Goal: Answer question/provide support: Ask a question

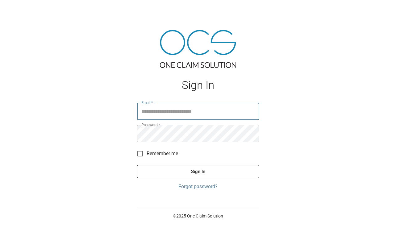
type input "**********"
click at [198, 172] on button "Sign In" at bounding box center [198, 171] width 122 height 13
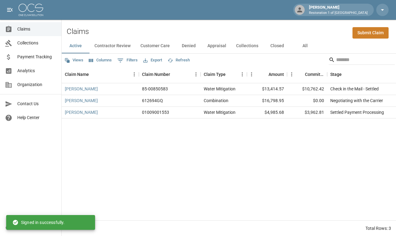
click at [113, 45] on button "Contractor Review" at bounding box center [112, 46] width 46 height 15
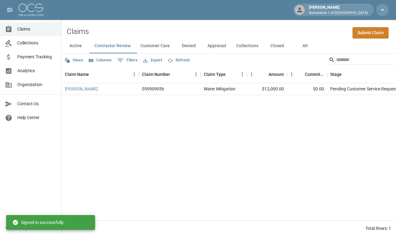
click at [161, 43] on button "Customer Care" at bounding box center [154, 46] width 39 height 15
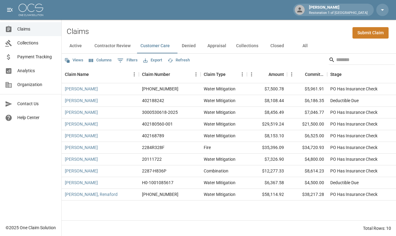
click at [117, 45] on button "Contractor Review" at bounding box center [112, 46] width 46 height 15
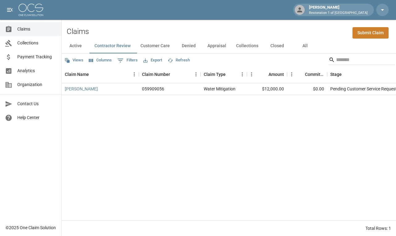
click at [195, 46] on button "Denied" at bounding box center [189, 46] width 28 height 15
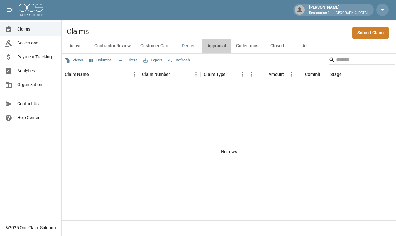
click at [216, 46] on button "Appraisal" at bounding box center [216, 46] width 29 height 15
click at [253, 46] on button "Collections" at bounding box center [247, 46] width 32 height 15
click at [273, 45] on button "Closed" at bounding box center [277, 46] width 28 height 15
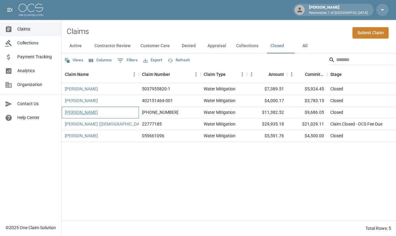
click at [88, 112] on link "[PERSON_NAME]" at bounding box center [81, 112] width 33 height 6
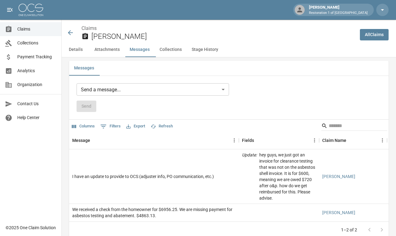
scroll to position [605, 0]
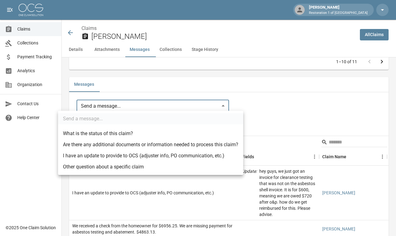
click at [133, 168] on li "Other question about a specific claim" at bounding box center [150, 166] width 185 height 11
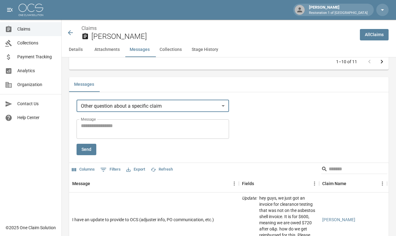
type input "**********"
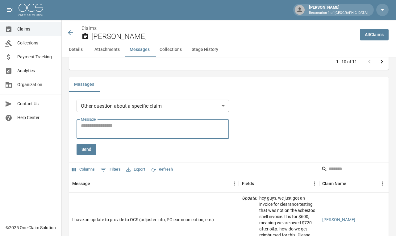
click at [99, 128] on textarea "Message" at bounding box center [153, 129] width 144 height 14
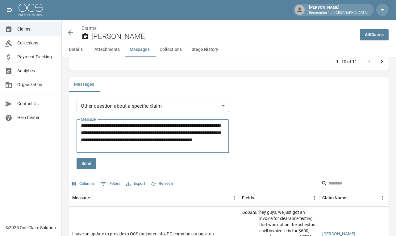
type textarea "**********"
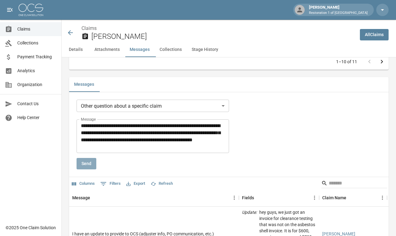
click at [90, 163] on button "Send" at bounding box center [87, 163] width 20 height 11
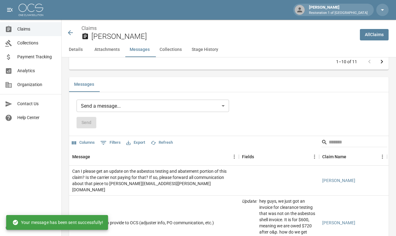
click at [31, 72] on span "Analytics" at bounding box center [36, 71] width 39 height 6
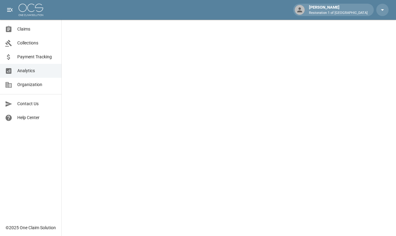
click at [31, 57] on span "Payment Tracking" at bounding box center [36, 57] width 39 height 6
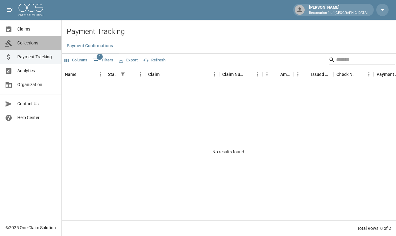
click at [28, 39] on link "Collections" at bounding box center [30, 43] width 61 height 14
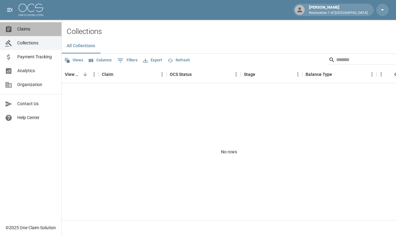
click at [28, 29] on span "Claims" at bounding box center [36, 29] width 39 height 6
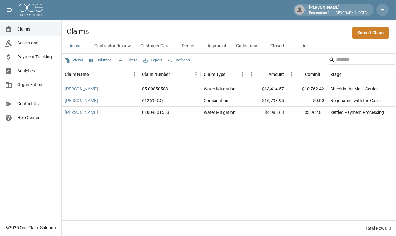
click at [108, 45] on button "Contractor Review" at bounding box center [112, 46] width 46 height 15
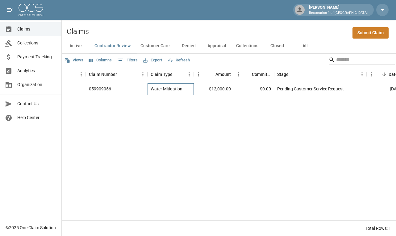
click at [186, 88] on div "Water Mitigation" at bounding box center [171, 89] width 46 height 12
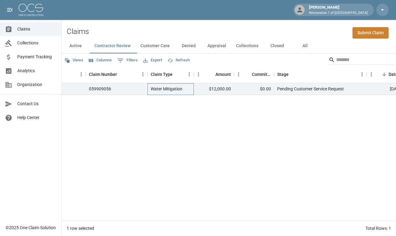
click at [186, 88] on div "Water Mitigation" at bounding box center [171, 89] width 46 height 12
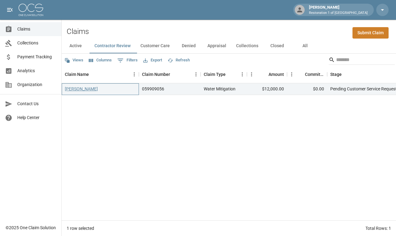
click at [74, 88] on link "[PERSON_NAME]" at bounding box center [81, 89] width 33 height 6
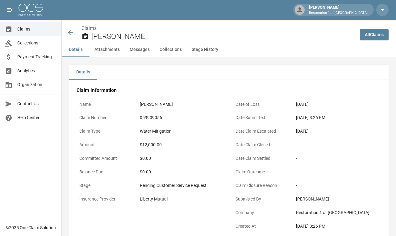
click at [102, 50] on button "Attachments" at bounding box center [106, 49] width 35 height 15
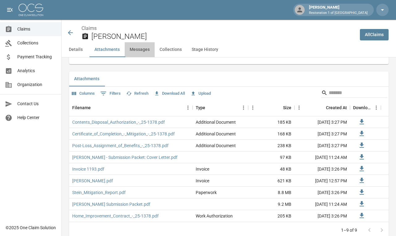
click at [148, 48] on button "Messages" at bounding box center [140, 49] width 30 height 15
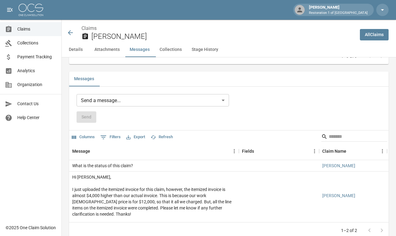
click at [173, 47] on button "Collections" at bounding box center [171, 49] width 32 height 15
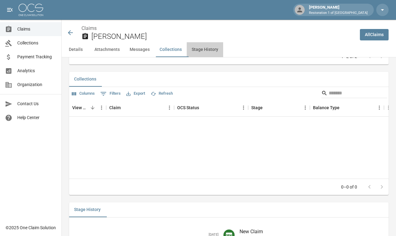
click at [200, 47] on button "Stage History" at bounding box center [205, 49] width 36 height 15
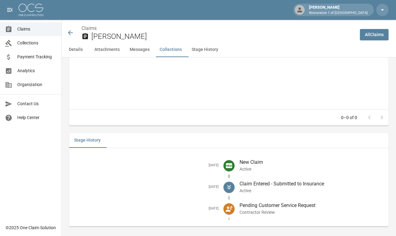
scroll to position [802, 0]
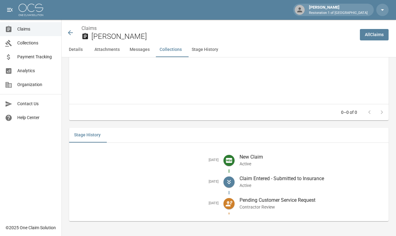
click at [71, 31] on icon at bounding box center [70, 32] width 5 height 5
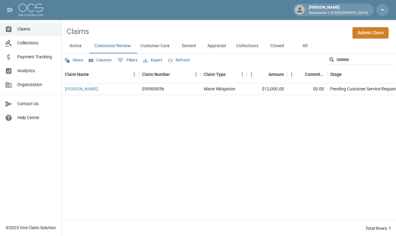
click at [150, 45] on button "Customer Care" at bounding box center [154, 46] width 39 height 15
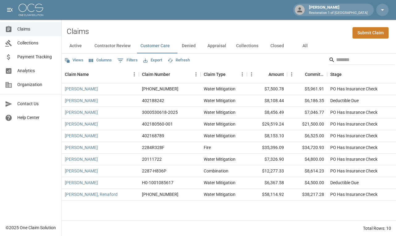
click at [189, 44] on button "Denied" at bounding box center [189, 46] width 28 height 15
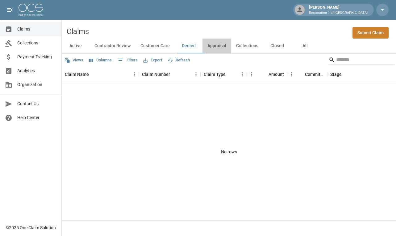
click at [218, 42] on button "Appraisal" at bounding box center [216, 46] width 29 height 15
click at [251, 44] on button "Collections" at bounding box center [247, 46] width 32 height 15
click at [285, 45] on button "Closed" at bounding box center [277, 46] width 28 height 15
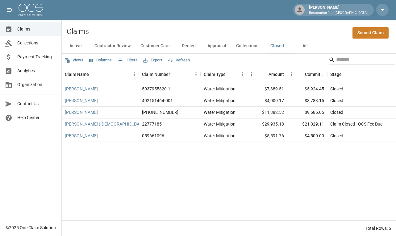
click at [307, 43] on button "All" at bounding box center [305, 46] width 28 height 15
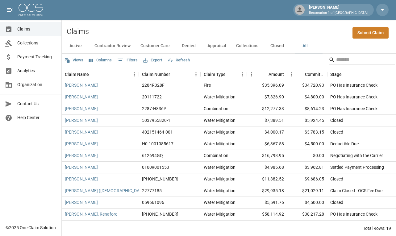
scroll to position [86, 0]
